Goal: Information Seeking & Learning: Check status

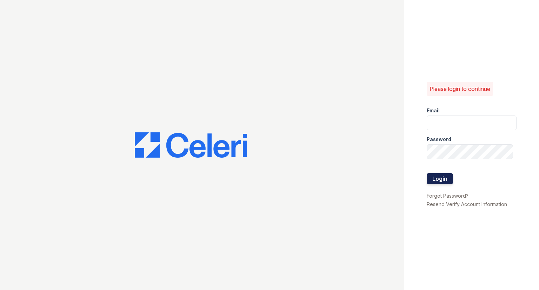
type input "[EMAIL_ADDRESS][DOMAIN_NAME]"
click at [447, 180] on button "Login" at bounding box center [439, 178] width 26 height 11
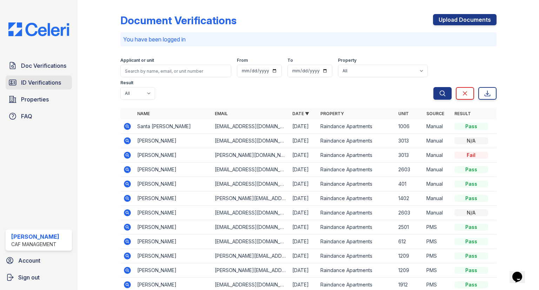
click at [50, 87] on link "ID Verifications" at bounding box center [39, 82] width 66 height 14
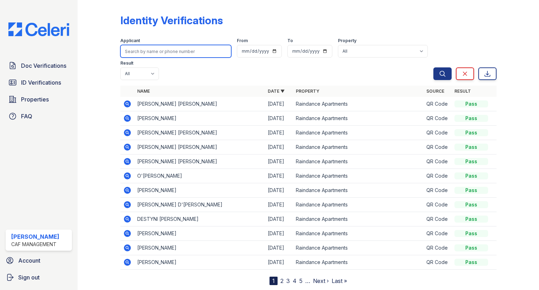
click at [168, 49] on input "search" at bounding box center [175, 51] width 111 height 13
type input "[PERSON_NAME]"
click at [433, 67] on button "Search" at bounding box center [442, 73] width 18 height 13
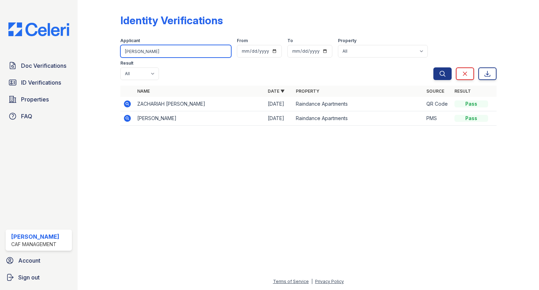
click at [156, 47] on input "[PERSON_NAME]" at bounding box center [175, 51] width 111 height 13
type input "a"
type input "[PERSON_NAME]"
click at [433, 67] on button "Search" at bounding box center [442, 73] width 18 height 13
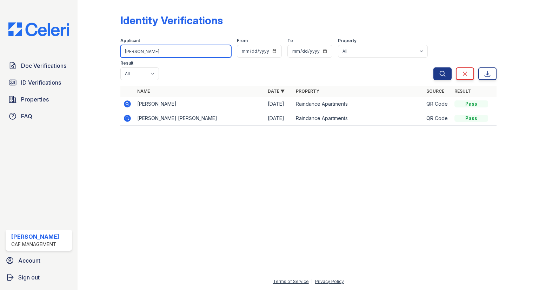
click at [152, 46] on input "scott" at bounding box center [175, 51] width 111 height 13
paste input "philipscott2485@gmail.com"
type input "philipscott2485@gmail.com"
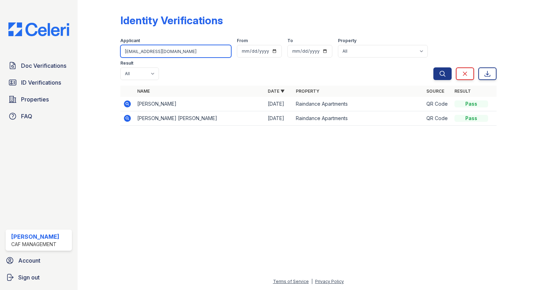
click at [433, 67] on button "Search" at bounding box center [442, 73] width 18 height 13
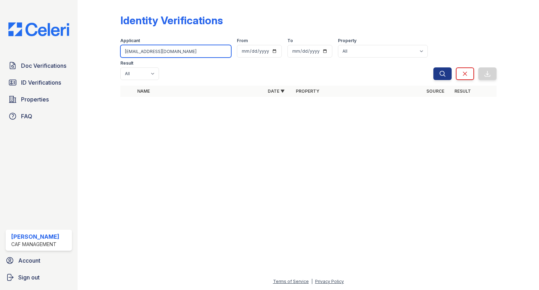
click at [184, 51] on input "philipscott2485@gmail.com" at bounding box center [175, 51] width 111 height 13
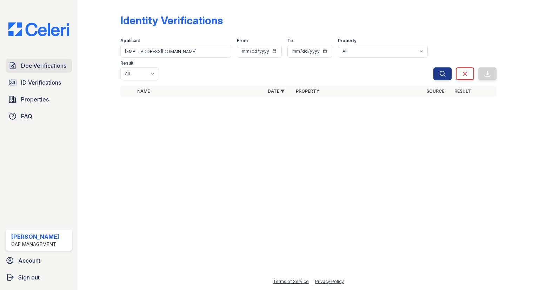
click at [69, 70] on link "Doc Verifications" at bounding box center [39, 66] width 66 height 14
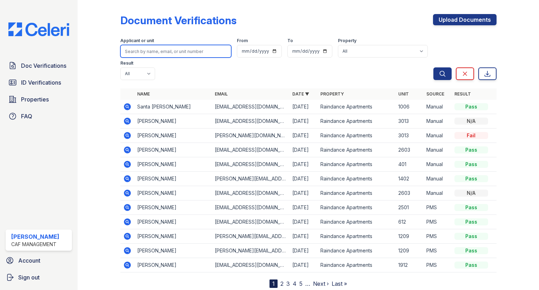
click at [163, 52] on input "search" at bounding box center [175, 51] width 111 height 13
paste input "philipscott2485@gmail.com"
type input "philipscott2485@gmail.com"
click at [433, 67] on button "Search" at bounding box center [442, 73] width 18 height 13
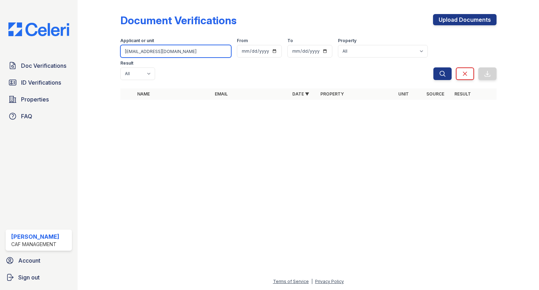
click at [184, 52] on input "philipscott2485@gmail.com" at bounding box center [175, 51] width 111 height 13
paste input "(769) 770-8058"
type input "(769) 770-8058"
click at [433, 67] on button "Search" at bounding box center [442, 73] width 18 height 13
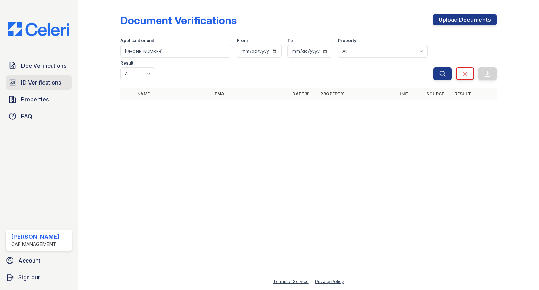
click at [59, 76] on link "ID Verifications" at bounding box center [39, 82] width 66 height 14
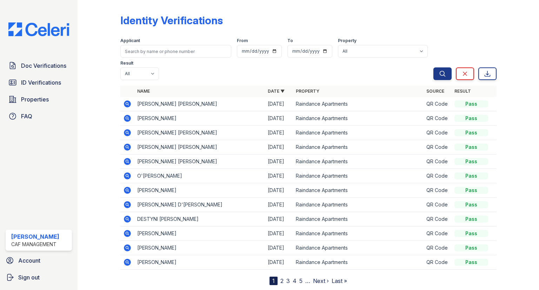
click at [149, 56] on input "search" at bounding box center [175, 51] width 111 height 13
click at [150, 56] on input "search" at bounding box center [175, 51] width 111 height 13
type input "(769) 770-8058"
click at [433, 67] on button "Search" at bounding box center [442, 73] width 18 height 13
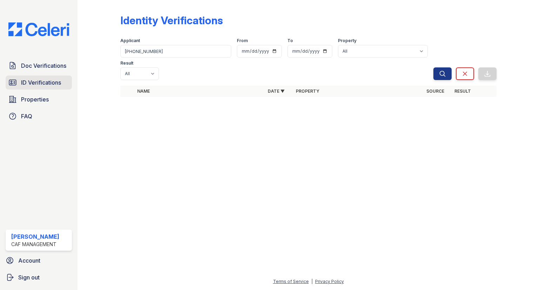
click at [65, 86] on link "ID Verifications" at bounding box center [39, 82] width 66 height 14
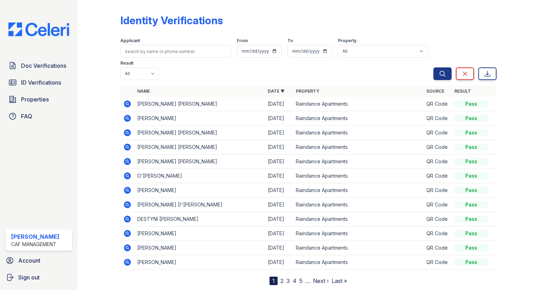
click at [162, 47] on input "search" at bounding box center [175, 51] width 111 height 13
type input "philip"
click at [433, 67] on button "Search" at bounding box center [442, 73] width 18 height 13
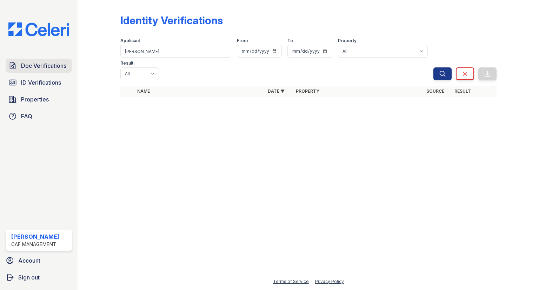
click at [55, 66] on span "Doc Verifications" at bounding box center [43, 65] width 45 height 8
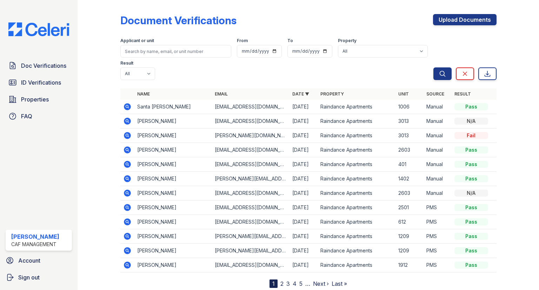
click at [21, 73] on div "Doc Verifications ID Verifications Properties FAQ" at bounding box center [39, 91] width 72 height 65
click at [22, 77] on link "ID Verifications" at bounding box center [39, 82] width 66 height 14
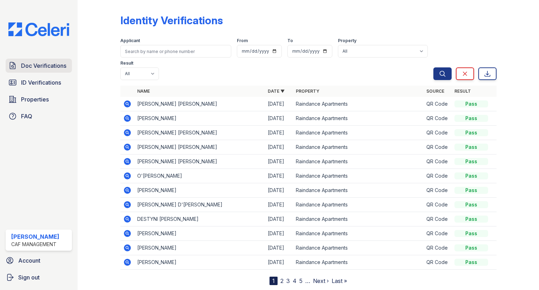
click at [35, 68] on span "Doc Verifications" at bounding box center [43, 65] width 45 height 8
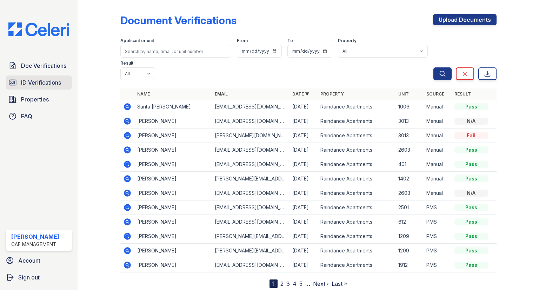
click at [35, 75] on link "ID Verifications" at bounding box center [39, 82] width 66 height 14
